Goal: Information Seeking & Learning: Learn about a topic

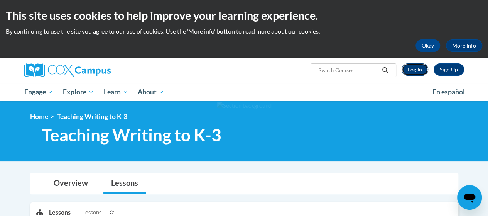
click at [416, 71] on link "Log In" at bounding box center [414, 69] width 27 height 12
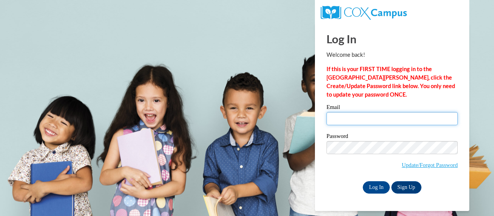
click at [370, 120] on input "Email" at bounding box center [391, 118] width 131 height 13
type input "kathryn.stevenson@trschools.k12.wi.us"
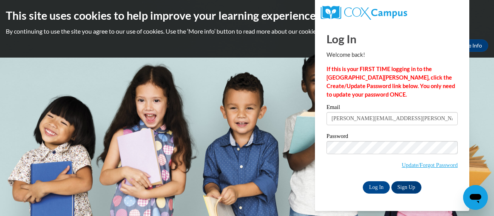
click at [374, 198] on div "Log In Welcome back! If this is your FIRST TIME logging in to the NEW Cox Campu…" at bounding box center [392, 116] width 166 height 187
click at [375, 188] on input "Log In" at bounding box center [376, 187] width 27 height 12
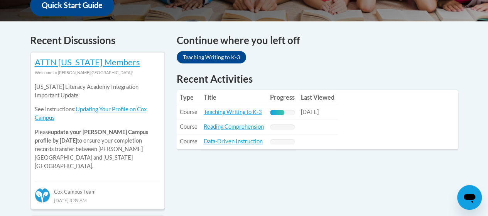
scroll to position [308, 0]
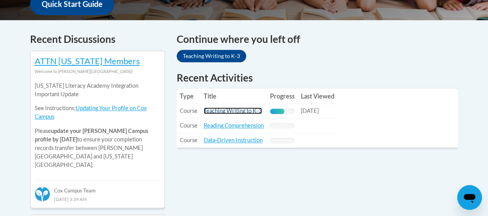
click at [250, 112] on link "Teaching Writing to K-3" at bounding box center [233, 110] width 58 height 7
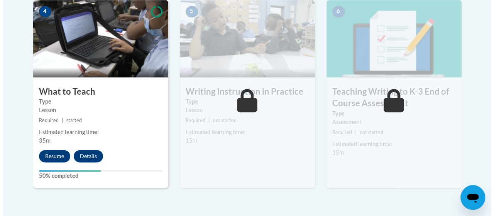
scroll to position [473, 0]
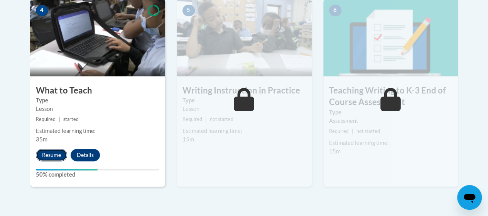
click at [46, 154] on button "Resume" at bounding box center [51, 154] width 31 height 12
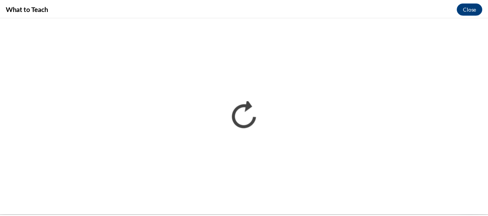
scroll to position [0, 0]
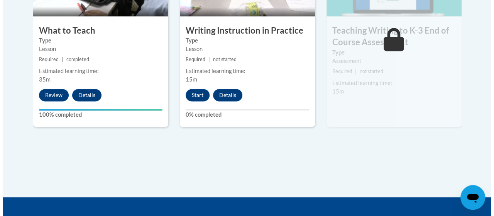
scroll to position [536, 0]
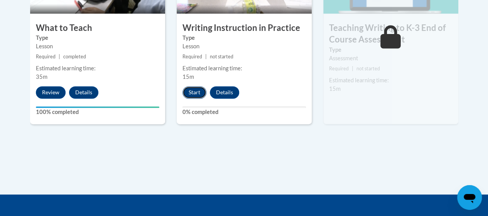
click at [191, 93] on button "Start" at bounding box center [194, 92] width 24 height 12
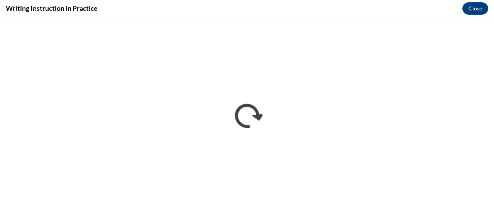
scroll to position [0, 0]
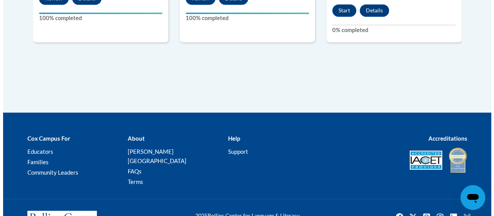
scroll to position [630, 0]
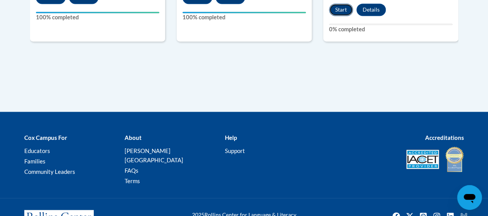
click at [344, 11] on button "Start" at bounding box center [341, 9] width 24 height 12
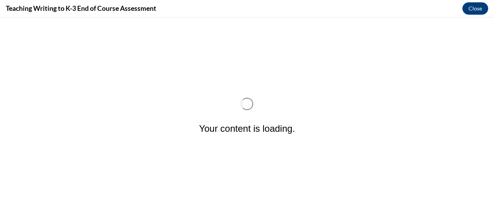
scroll to position [0, 0]
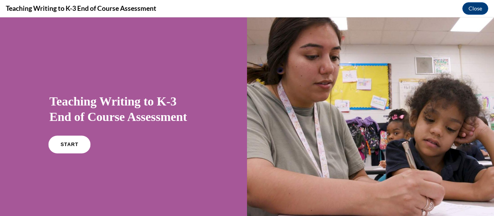
click at [72, 144] on span "START" at bounding box center [70, 145] width 18 height 6
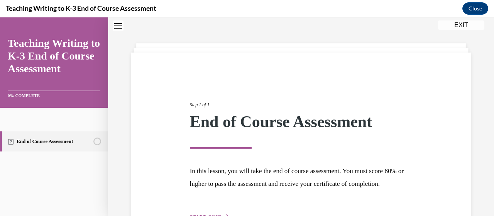
scroll to position [87, 0]
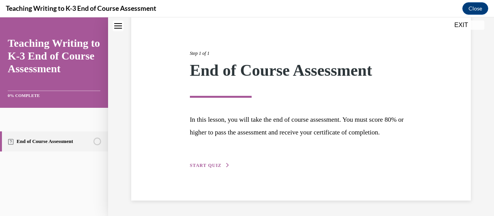
click at [202, 167] on span "START QUIZ" at bounding box center [206, 164] width 32 height 5
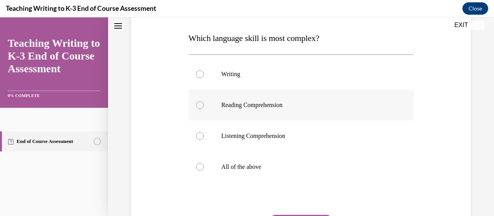
scroll to position [117, 0]
click at [273, 166] on p "All of the above" at bounding box center [307, 167] width 173 height 8
click at [204, 166] on input "All of the above" at bounding box center [200, 167] width 8 height 8
radio input "true"
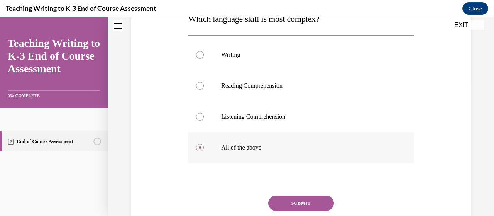
scroll to position [140, 0]
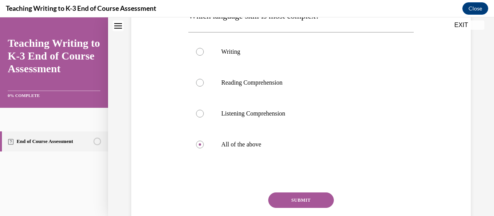
click at [285, 196] on button "SUBMIT" at bounding box center [301, 199] width 66 height 15
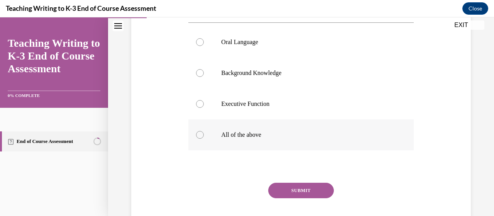
scroll to position [132, 0]
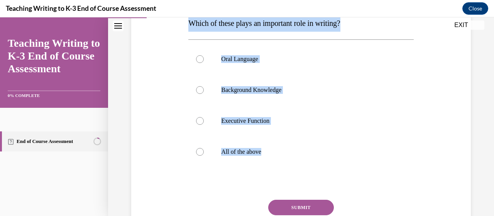
drag, startPoint x: 275, startPoint y: 147, endPoint x: 182, endPoint y: 27, distance: 152.3
click at [182, 27] on div "Question 02/10 Which of these plays an important role in writing? Oral Language…" at bounding box center [300, 107] width 343 height 311
copy div "Which of these plays an important role in writing? Oral Language Background Kno…"
click at [229, 157] on label "All of the above" at bounding box center [300, 151] width 225 height 31
click at [204, 155] on input "All of the above" at bounding box center [200, 152] width 8 height 8
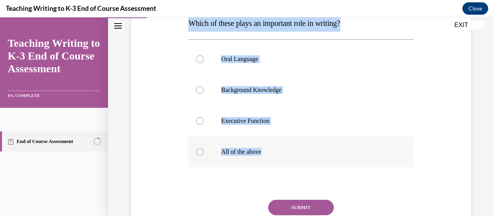
radio input "true"
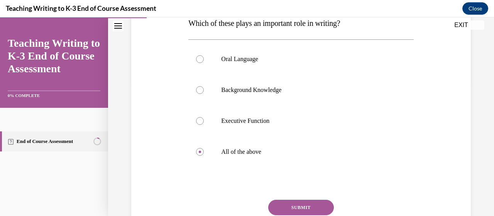
click at [285, 205] on button "SUBMIT" at bounding box center [301, 206] width 66 height 15
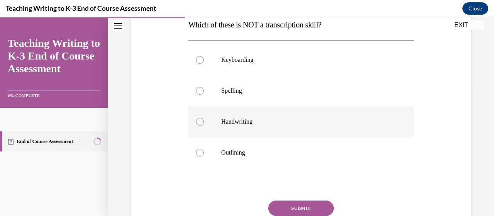
scroll to position [130, 0]
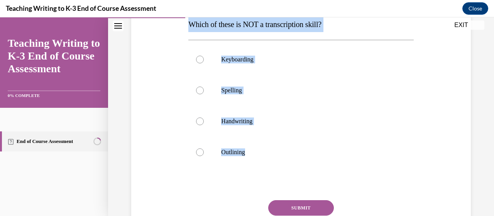
drag, startPoint x: 257, startPoint y: 150, endPoint x: 188, endPoint y: 30, distance: 138.9
click at [188, 30] on div "Question 03/10 Which of these is NOT a transcription skill? Keyboarding Spellin…" at bounding box center [300, 120] width 225 height 286
copy div "Which of these is NOT a transcription skill? Keyboarding Spelling Handwriting O…"
click at [226, 145] on label "Outlining" at bounding box center [300, 152] width 225 height 31
click at [204, 148] on input "Outlining" at bounding box center [200, 152] width 8 height 8
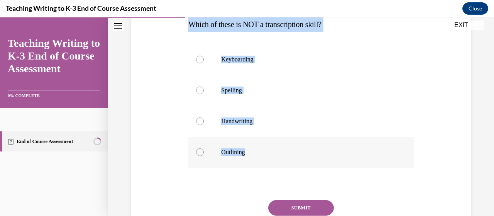
radio input "true"
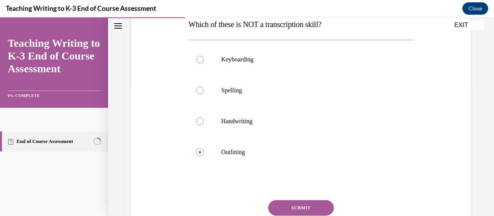
click at [293, 206] on button "SUBMIT" at bounding box center [301, 207] width 66 height 15
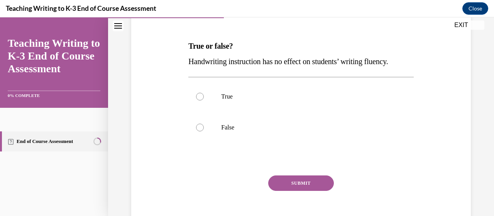
scroll to position [120, 0]
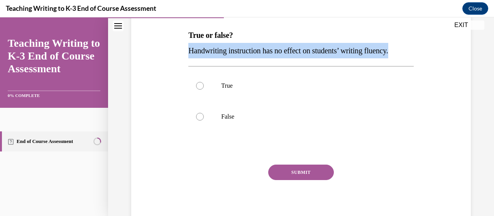
drag, startPoint x: 429, startPoint y: 52, endPoint x: 364, endPoint y: 28, distance: 69.4
click at [364, 28] on div "Question 04/10 True or false? Handwriting instruction has no effect on students…" at bounding box center [300, 96] width 343 height 263
copy div "Handwriting instruction has no effect on students’ writing fluency."
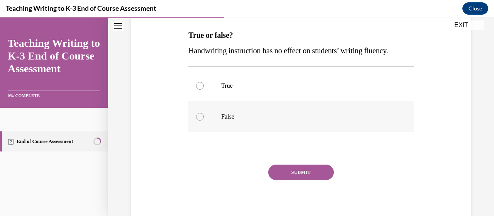
click at [231, 107] on label "False" at bounding box center [300, 116] width 225 height 31
click at [204, 113] on input "False" at bounding box center [200, 117] width 8 height 8
radio input "true"
click at [277, 175] on button "SUBMIT" at bounding box center [301, 171] width 66 height 15
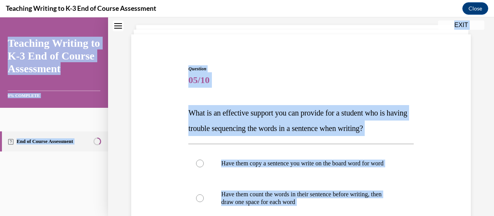
scroll to position [23, 0]
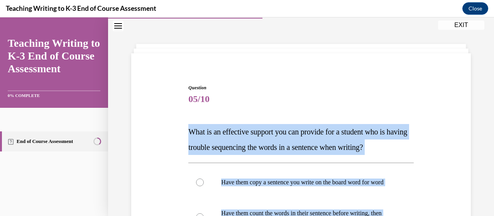
drag, startPoint x: 325, startPoint y: 140, endPoint x: 187, endPoint y: 125, distance: 138.8
copy div "What is an effective support you can provide for a student who is having troubl…"
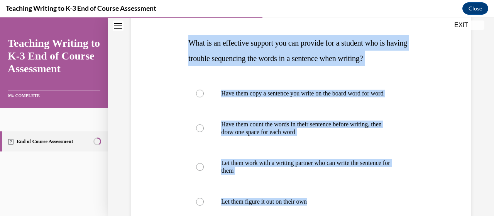
scroll to position [121, 0]
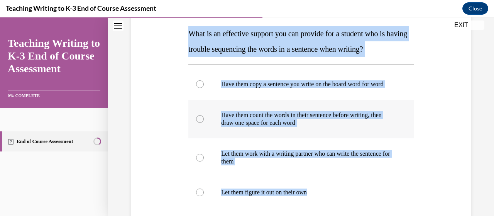
click at [290, 127] on p "Have them count the words in their sentence before writing, then draw one space…" at bounding box center [307, 118] width 173 height 15
click at [204, 123] on input "Have them count the words in their sentence before writing, then draw one space…" at bounding box center [200, 119] width 8 height 8
radio input "true"
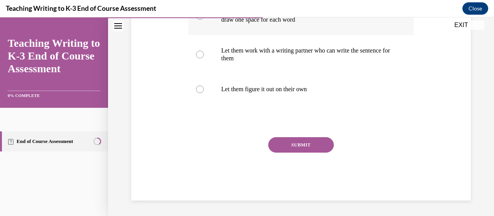
scroll to position [231, 0]
click at [302, 147] on button "SUBMIT" at bounding box center [301, 144] width 66 height 15
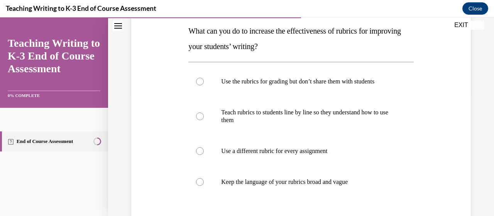
scroll to position [122, 0]
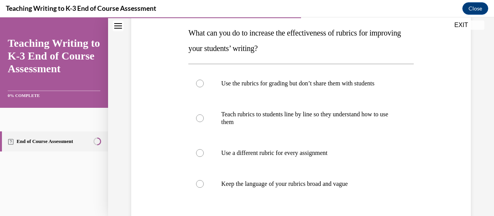
drag, startPoint x: 358, startPoint y: 149, endPoint x: 186, endPoint y: 37, distance: 205.5
click at [186, 37] on div "Question 06/10 What can you do to increase the effectiveness of rubrics for imp…" at bounding box center [300, 134] width 229 height 321
copy div "What can you do to increase the effectiveness of rubrics for improving your stu…"
click at [273, 105] on label "Teach rubrics to students line by line so they understand how to use them" at bounding box center [300, 118] width 225 height 39
click at [204, 114] on input "Teach rubrics to students line by line so they understand how to use them" at bounding box center [200, 118] width 8 height 8
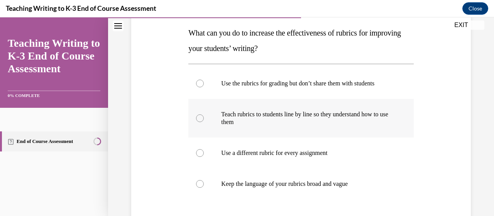
radio input "true"
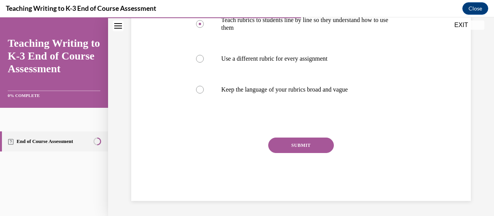
click at [326, 150] on button "SUBMIT" at bounding box center [301, 144] width 66 height 15
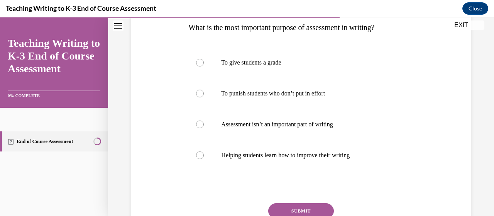
scroll to position [129, 0]
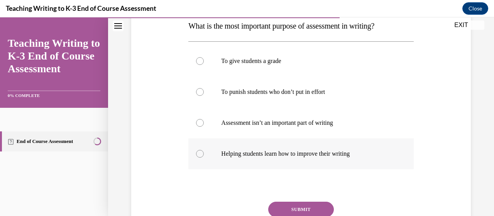
click at [353, 159] on label "Helping students learn how to improve their writing" at bounding box center [300, 153] width 225 height 31
click at [204, 157] on input "Helping students learn how to improve their writing" at bounding box center [200, 154] width 8 height 8
radio input "true"
click at [313, 209] on button "SUBMIT" at bounding box center [301, 208] width 66 height 15
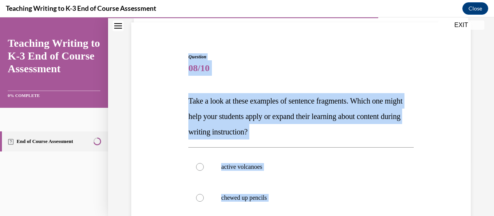
scroll to position [54, 0]
drag, startPoint x: 312, startPoint y: 159, endPoint x: 187, endPoint y: 98, distance: 139.2
click at [188, 98] on div "Question 08/10 Take a look at these examples of sentence fragments. Which one m…" at bounding box center [300, 212] width 225 height 317
copy div "Take a look at these examples of sentence fragments. Which one might help your …"
click at [250, 165] on p "active volcanoes" at bounding box center [307, 167] width 173 height 8
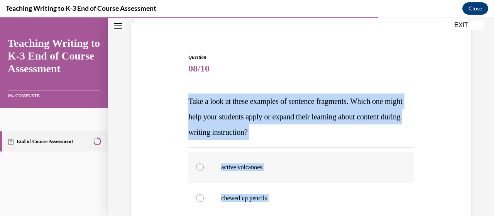
click at [204, 165] on input "active volcanoes" at bounding box center [200, 167] width 8 height 8
radio input "true"
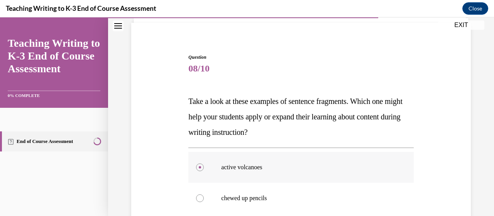
scroll to position [224, 0]
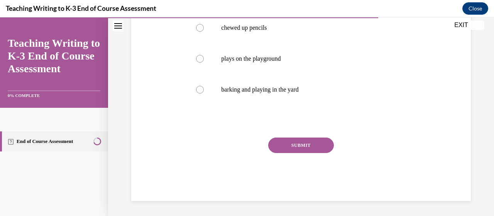
click at [288, 142] on button "SUBMIT" at bounding box center [301, 144] width 66 height 15
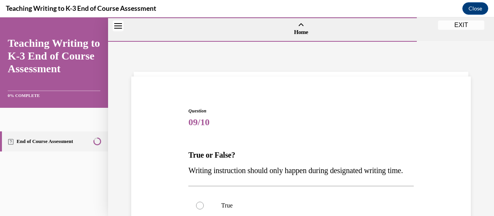
scroll to position [89, 0]
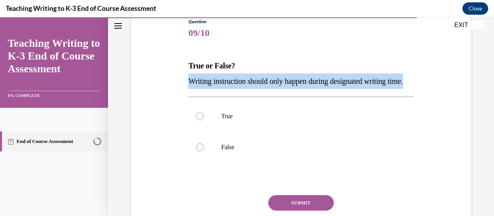
drag, startPoint x: 222, startPoint y: 103, endPoint x: 177, endPoint y: 80, distance: 50.7
click at [177, 80] on div "Question 09/10 True or False? Writing instruction should only happen during des…" at bounding box center [300, 126] width 343 height 263
copy span "Writing instruction should only happen during designated writing time."
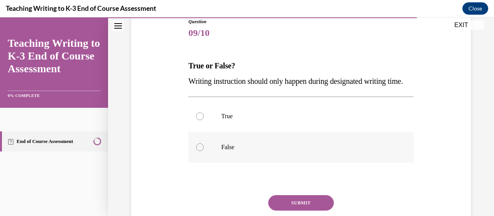
click at [240, 150] on label "False" at bounding box center [300, 147] width 225 height 31
click at [204, 150] on input "False" at bounding box center [200, 147] width 8 height 8
radio input "true"
click at [277, 210] on button "SUBMIT" at bounding box center [301, 202] width 66 height 15
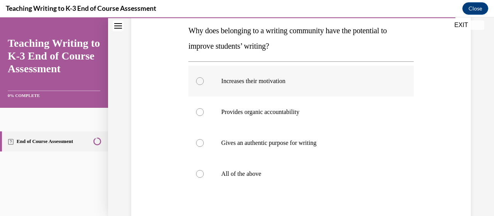
scroll to position [125, 0]
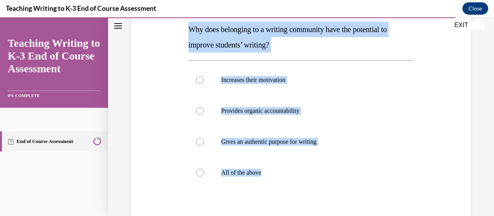
drag, startPoint x: 277, startPoint y: 179, endPoint x: 182, endPoint y: 33, distance: 174.4
click at [182, 33] on div "Question 10/10 Why does belonging to a writing community have the potential to …" at bounding box center [300, 121] width 343 height 325
copy div "Why does belonging to a writing community have the potential to improve student…"
click at [231, 173] on p "All of the above" at bounding box center [307, 173] width 173 height 8
click at [204, 173] on input "All of the above" at bounding box center [200, 173] width 8 height 8
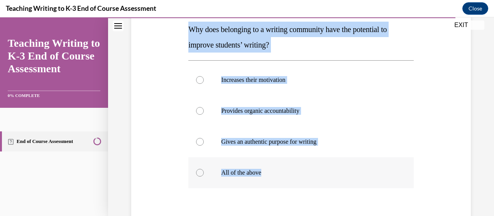
radio input "true"
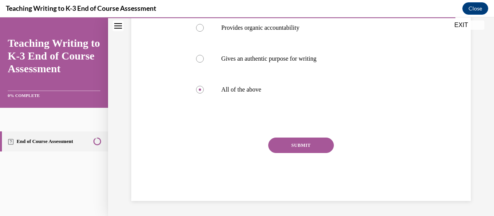
click at [295, 142] on button "SUBMIT" at bounding box center [301, 144] width 66 height 15
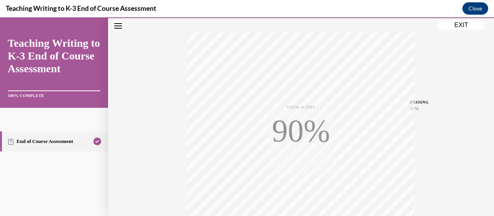
scroll to position [197, 0]
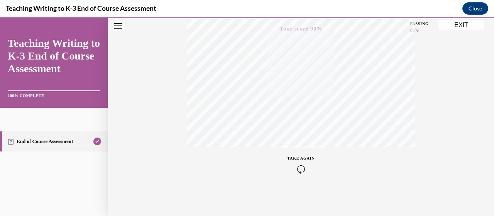
click at [464, 25] on button "EXIT" at bounding box center [461, 24] width 46 height 9
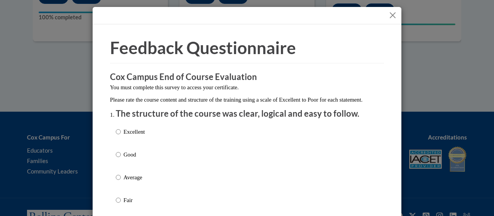
click at [124, 159] on p "Good" at bounding box center [133, 154] width 21 height 8
click at [121, 159] on input "Good" at bounding box center [118, 154] width 5 height 8
radio input "true"
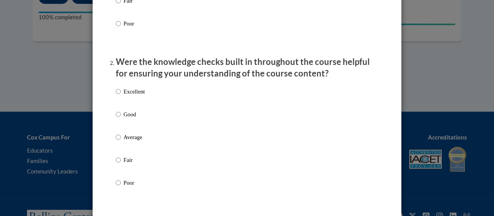
click at [123, 118] on p "Good" at bounding box center [133, 114] width 21 height 8
click at [121, 118] on input "Good" at bounding box center [118, 114] width 5 height 8
radio input "true"
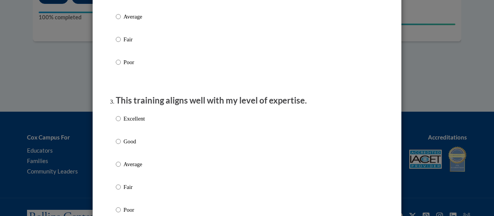
click at [123, 145] on p "Good" at bounding box center [133, 141] width 21 height 8
click at [121, 145] on input "Good" at bounding box center [118, 141] width 5 height 8
radio input "true"
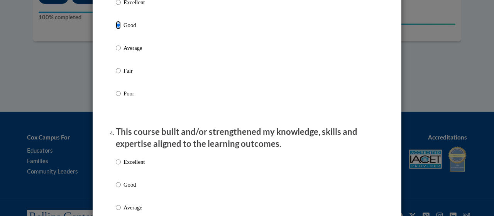
scroll to position [442, 0]
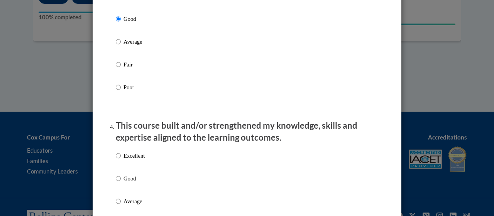
click at [123, 182] on p "Good" at bounding box center [133, 178] width 21 height 8
click at [121, 182] on input "Good" at bounding box center [118, 178] width 5 height 8
radio input "true"
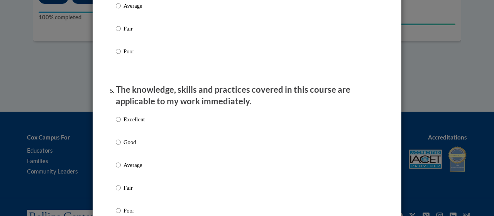
click at [125, 146] on p "Good" at bounding box center [133, 142] width 21 height 8
click at [121, 146] on input "Good" at bounding box center [118, 142] width 5 height 8
radio input "true"
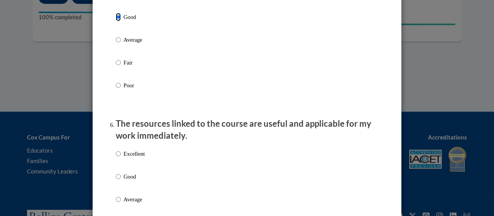
scroll to position [765, 0]
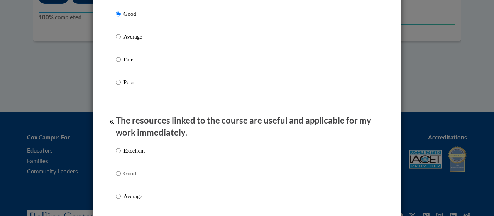
click at [125, 166] on label "Excellent" at bounding box center [130, 156] width 29 height 21
click at [121, 155] on input "Excellent" at bounding box center [118, 150] width 5 height 8
radio input "true"
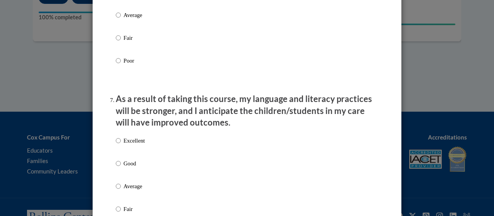
scroll to position [948, 0]
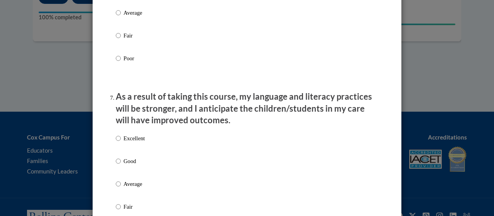
click at [124, 136] on li "As a result of taking this course, my language and literacy practices will be s…" at bounding box center [247, 173] width 262 height 165
click at [123, 152] on label "Excellent" at bounding box center [130, 144] width 29 height 21
click at [121, 142] on input "Excellent" at bounding box center [118, 138] width 5 height 8
radio input "true"
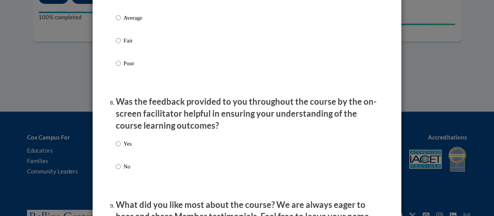
scroll to position [1144, 0]
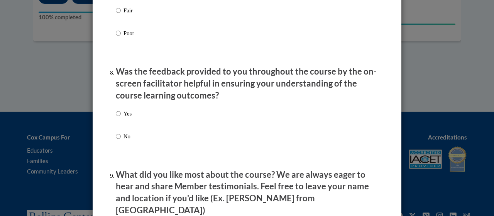
click at [124, 118] on p "Yes" at bounding box center [127, 113] width 8 height 8
click at [121, 118] on input "Yes" at bounding box center [118, 113] width 5 height 8
radio input "true"
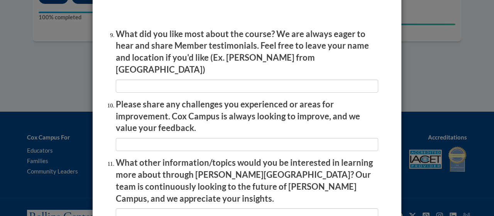
scroll to position [1388, 0]
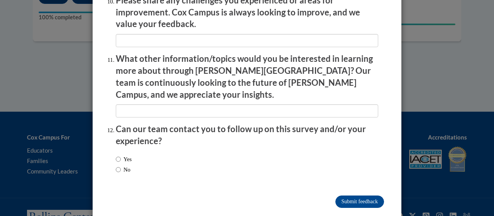
click at [124, 165] on label "No" at bounding box center [123, 169] width 15 height 8
click at [121, 165] on input "No" at bounding box center [118, 169] width 5 height 8
radio input "true"
click at [346, 195] on input "Submit feedback" at bounding box center [359, 201] width 49 height 12
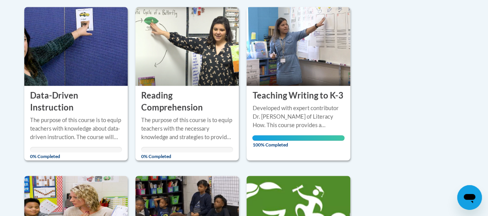
scroll to position [191, 0]
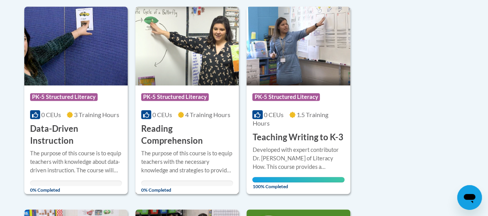
click at [172, 128] on h3 "Reading Comprehension" at bounding box center [187, 135] width 92 height 24
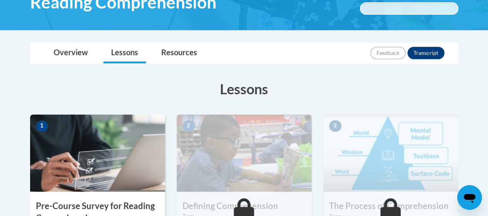
scroll to position [147, 0]
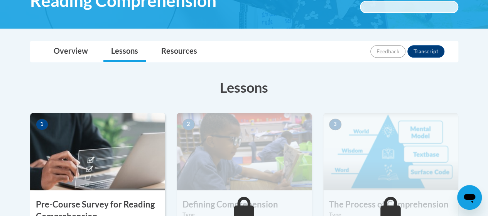
click at [132, 162] on img at bounding box center [97, 151] width 135 height 77
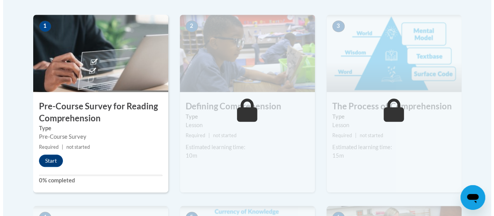
scroll to position [245, 0]
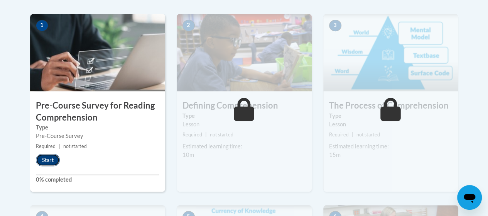
click at [45, 154] on button "Start" at bounding box center [48, 160] width 24 height 12
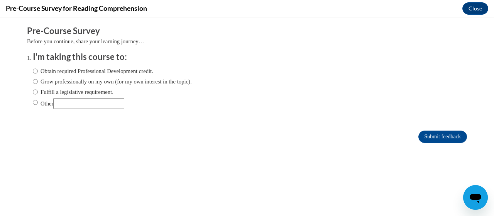
scroll to position [0, 0]
click at [114, 67] on label "Obtain required Professional Development credit." at bounding box center [93, 71] width 120 height 8
click at [38, 67] on input "Obtain required Professional Development credit." at bounding box center [35, 71] width 5 height 8
radio input "true"
click at [418, 137] on input "Submit feedback" at bounding box center [442, 136] width 49 height 12
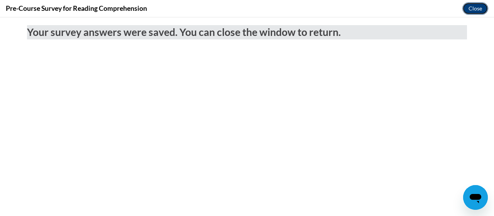
click at [470, 6] on button "Close" at bounding box center [475, 8] width 26 height 12
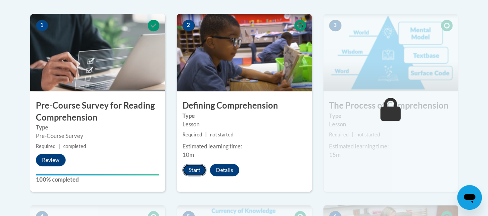
click at [190, 170] on button "Start" at bounding box center [194, 170] width 24 height 12
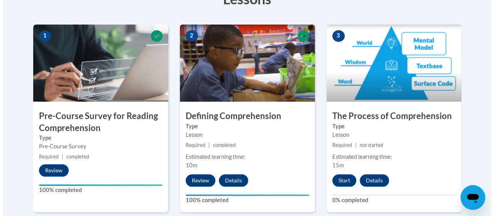
scroll to position [297, 0]
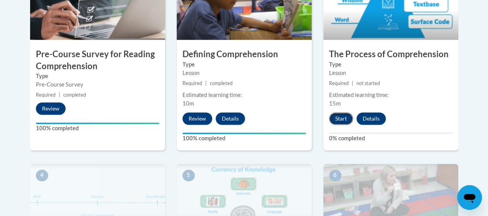
click at [341, 113] on button "Start" at bounding box center [341, 118] width 24 height 12
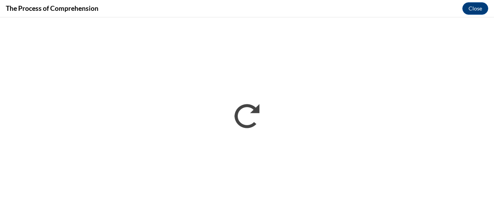
scroll to position [0, 0]
